Goal: Check status: Check status

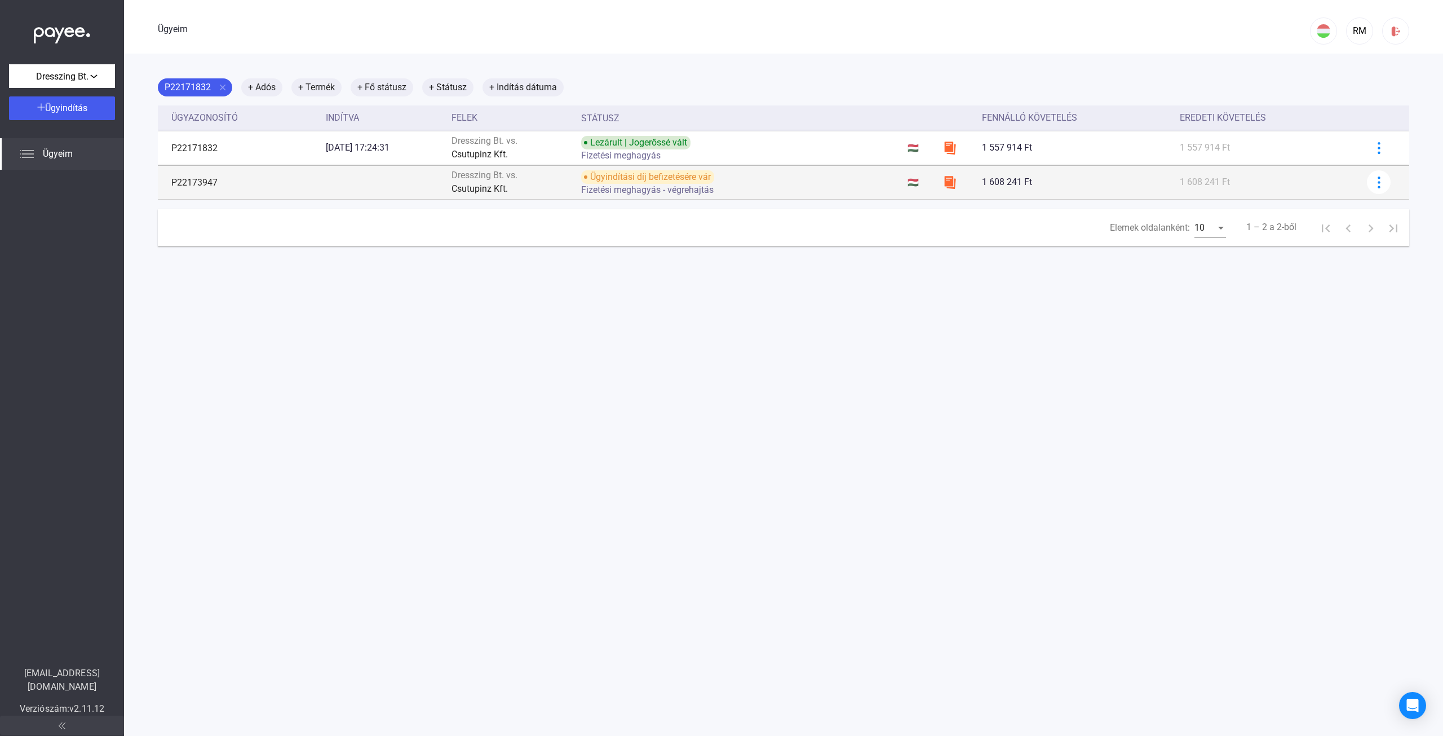
click at [635, 184] on font "Fizetési meghagyás - végrehajtás" at bounding box center [647, 189] width 132 height 11
click at [1374, 187] on img at bounding box center [1379, 182] width 12 height 12
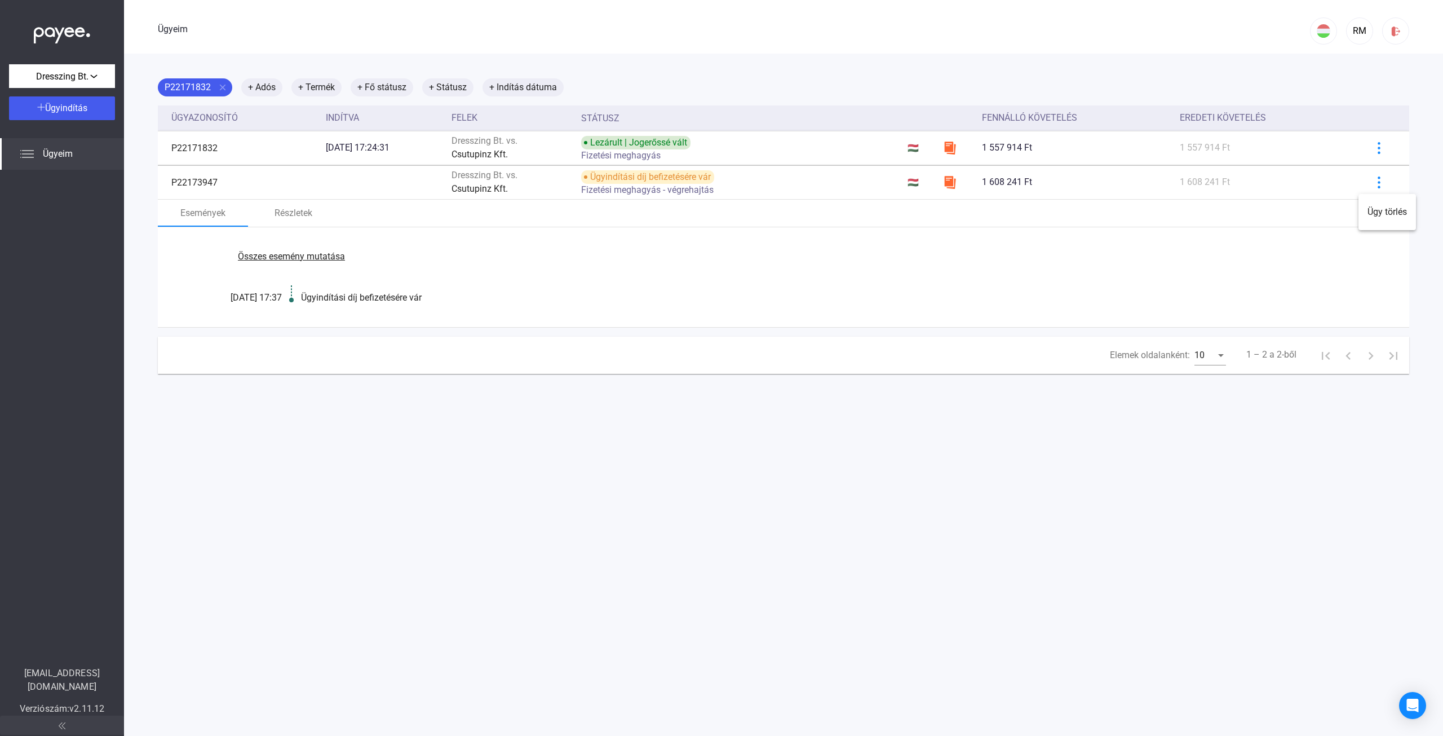
click at [700, 472] on div at bounding box center [721, 368] width 1443 height 736
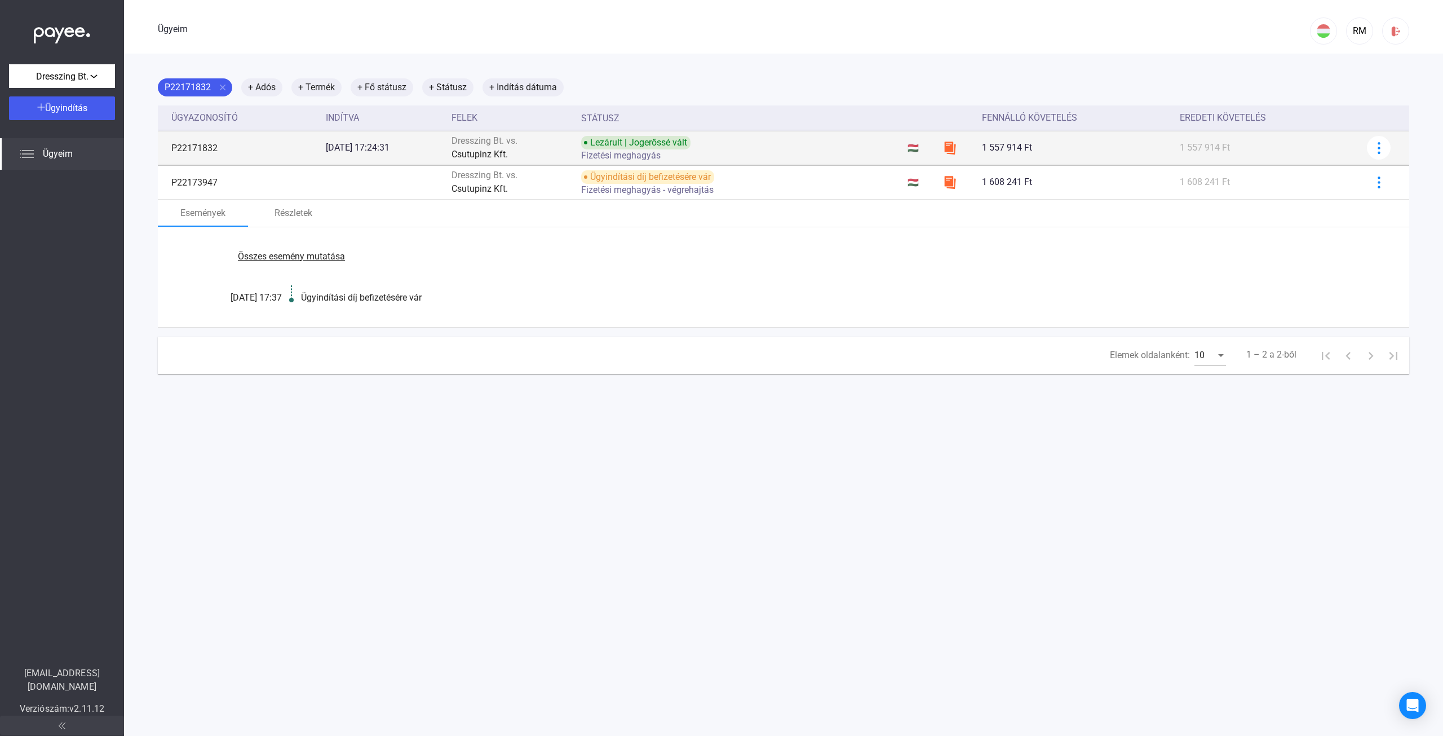
click at [677, 142] on font "Lezárult | Jogerőssé vált" at bounding box center [638, 142] width 97 height 11
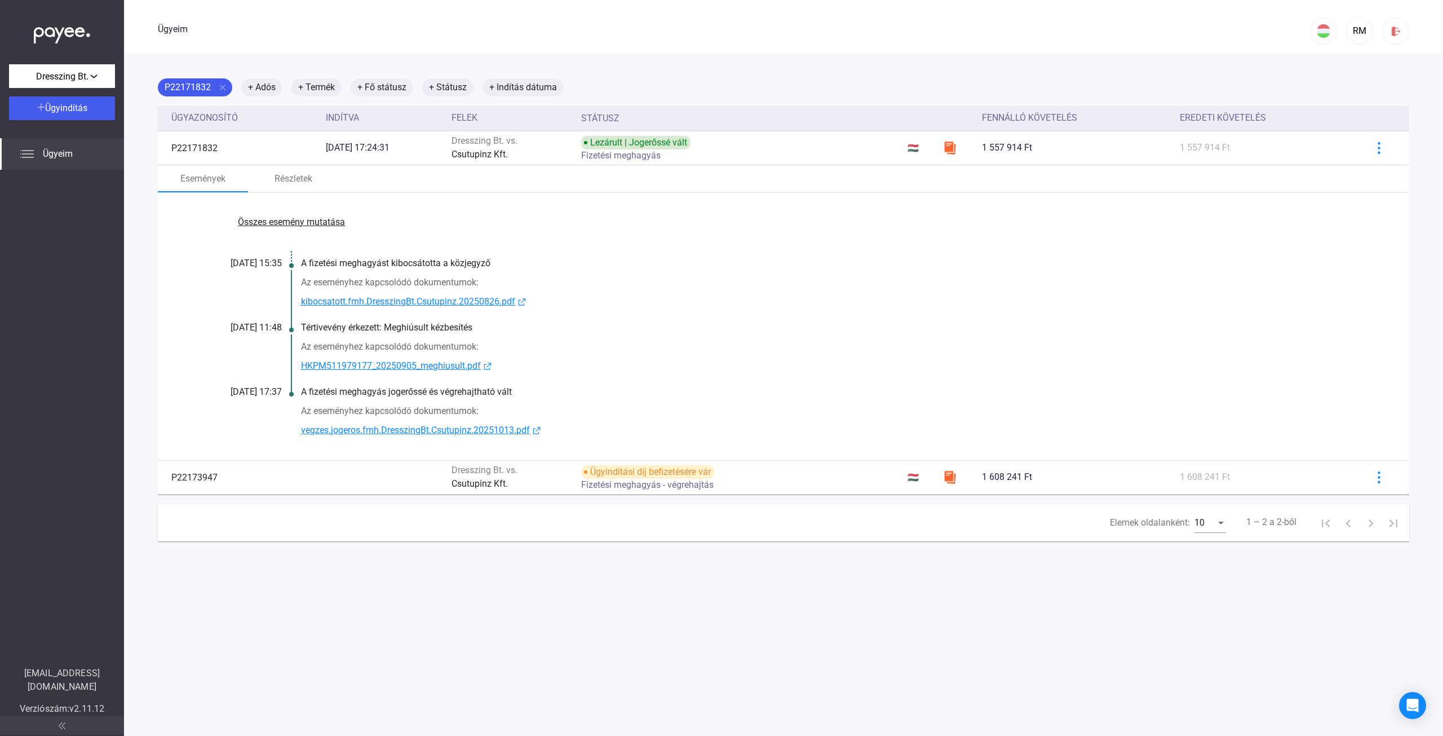
click at [349, 434] on font "vegzes.jogeros.fmh.DresszingBt.Csutupinz.20251013.pdf" at bounding box center [415, 430] width 229 height 11
click at [419, 300] on font "kibocsatott.fmh.DresszingBt.Csutupinz.20250826.pdf" at bounding box center [408, 301] width 214 height 11
